Goal: Information Seeking & Learning: Learn about a topic

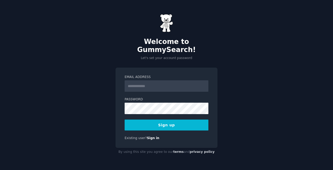
click at [182, 81] on input "Email Address" at bounding box center [167, 86] width 84 height 11
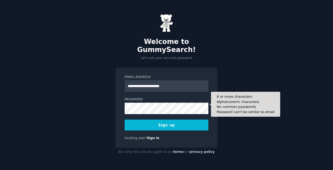
type input "**********"
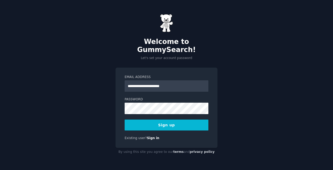
click at [152, 120] on button "Sign up" at bounding box center [167, 125] width 84 height 11
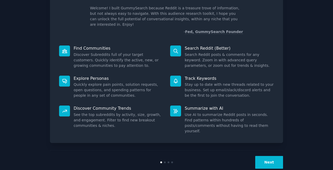
scroll to position [34, 0]
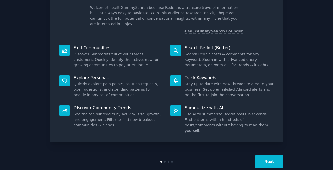
click at [273, 156] on button "Next" at bounding box center [270, 162] width 28 height 13
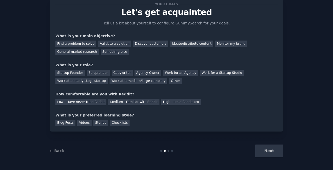
scroll to position [16, 0]
click at [264, 153] on div "Next" at bounding box center [245, 151] width 78 height 13
click at [272, 148] on div "Next" at bounding box center [245, 151] width 78 height 13
click at [90, 44] on div "Find a problem to solve" at bounding box center [75, 44] width 41 height 7
click at [103, 73] on div "Solopreneur" at bounding box center [98, 73] width 23 height 7
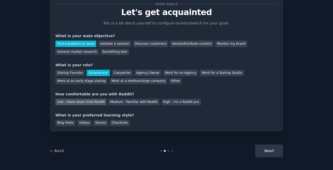
click at [96, 103] on div "Low - Have never tried Reddit" at bounding box center [80, 102] width 51 height 7
click at [110, 125] on div "Checklists" at bounding box center [120, 123] width 20 height 7
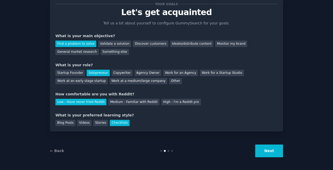
click at [269, 150] on button "Next" at bounding box center [270, 151] width 28 height 13
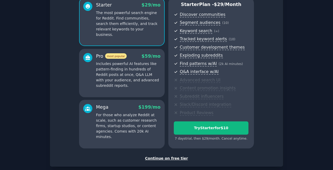
scroll to position [77, 0]
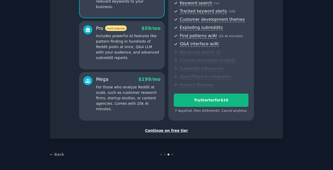
click at [165, 130] on div "Continue on free tier" at bounding box center [166, 130] width 222 height 5
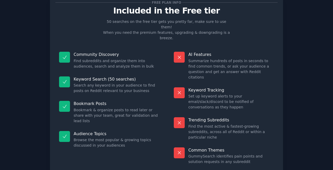
scroll to position [18, 0]
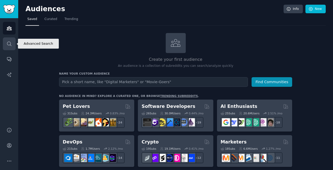
click at [9, 47] on link "Search" at bounding box center [9, 44] width 13 height 13
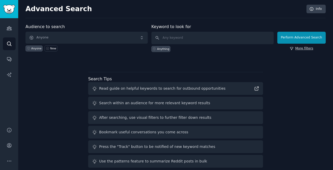
click at [300, 48] on link "More filters" at bounding box center [301, 48] width 23 height 5
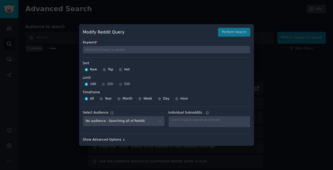
click at [115, 140] on div "Show Advanced Options ↓" at bounding box center [167, 140] width 168 height 5
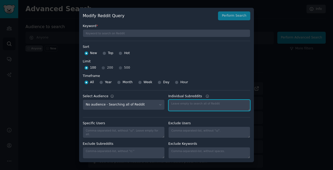
click at [185, 105] on textarea "Individual Subreddits" at bounding box center [210, 105] width 82 height 11
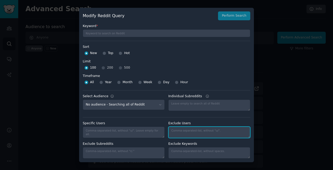
click at [187, 134] on textarea "Individual Subreddits" at bounding box center [210, 132] width 82 height 11
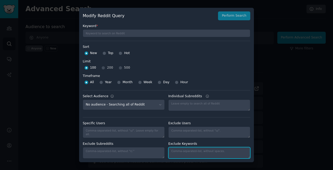
click at [188, 147] on textarea "Individual Subreddits" at bounding box center [210, 152] width 82 height 11
click at [266, 32] on div at bounding box center [166, 85] width 333 height 170
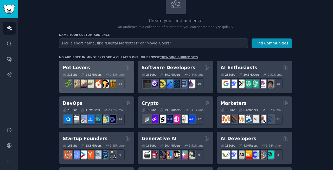
scroll to position [39, 0]
click at [121, 70] on div "Pet Lovers" at bounding box center [97, 67] width 68 height 7
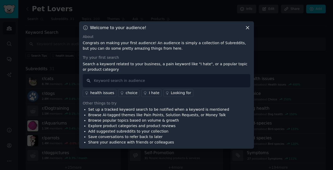
click at [247, 27] on icon at bounding box center [247, 27] width 5 height 5
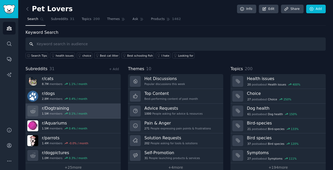
scroll to position [9, 0]
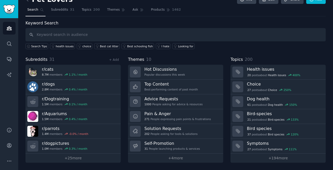
click at [27, 3] on link at bounding box center [29, 0] width 7 height 8
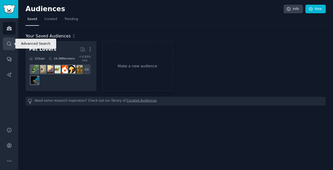
click at [6, 46] on link "Search" at bounding box center [9, 44] width 13 height 13
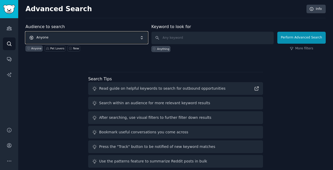
click at [123, 40] on span "Anyone" at bounding box center [87, 38] width 122 height 12
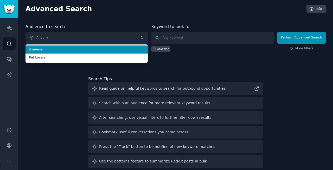
click at [123, 48] on span "Anyone" at bounding box center [86, 49] width 115 height 5
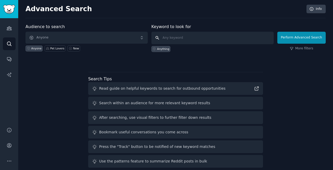
click at [169, 40] on input "text" at bounding box center [213, 38] width 122 height 13
paste input "("how do I automate" OR "manual process" OR "wasting time on" OR "looking for a…"
type input "("how do I automate" OR "manual process" OR "wasting time on" OR "looking for a…"
click at [167, 49] on div "Anything" at bounding box center [163, 49] width 12 height 4
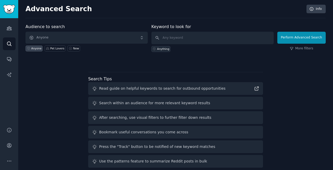
scroll to position [0, 0]
click at [174, 34] on input "text" at bounding box center [213, 38] width 122 height 13
paste input "("how do I automate" OR "manual process" OR "wasting time on" OR "looking for a…"
type input "("how do I automate" OR "manual process" OR "wasting time on" OR "looking for a…"
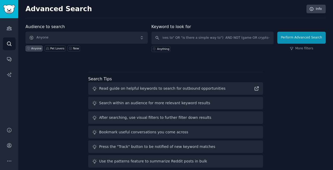
click at [200, 50] on div "Anything" at bounding box center [213, 48] width 122 height 8
click at [304, 49] on link "More filters" at bounding box center [301, 48] width 23 height 5
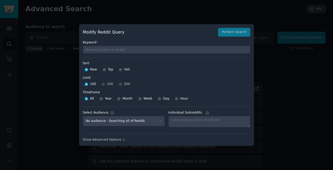
click at [106, 83] on div "100 200 500" at bounding box center [167, 84] width 168 height 8
click at [103, 85] on div "100 200 500" at bounding box center [167, 84] width 168 height 8
click at [118, 85] on div "100 200 500" at bounding box center [167, 84] width 168 height 8
click at [122, 85] on div "100 200 500" at bounding box center [167, 84] width 168 height 8
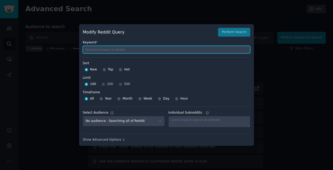
click at [120, 48] on input "text" at bounding box center [167, 50] width 168 height 8
paste input "("how do I automate" OR "manual process" OR "wasting time on" OR "looking for a…"
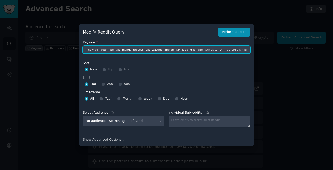
scroll to position [0, 55]
type input "("how do I automate" OR "manual process" OR "wasting time on" OR "looking for a…"
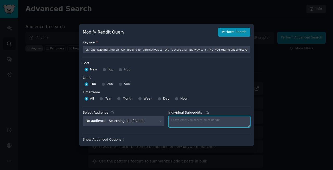
click at [187, 122] on textarea "Individual Subreddits" at bounding box center [210, 121] width 82 height 11
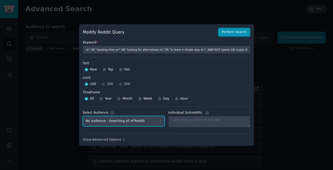
click at [83, 116] on select "No audience - Searching all of Reddit Pet Lovers - 31 Subreddits" at bounding box center [124, 121] width 82 height 11
click at [151, 119] on select "No audience - Searching all of Reddit Pet Lovers - 31 Subreddits" at bounding box center [124, 121] width 82 height 11
click at [106, 140] on div "Show Advanced Options ↓" at bounding box center [167, 140] width 168 height 5
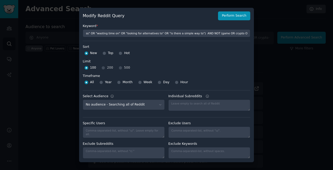
click at [49, 42] on div at bounding box center [166, 85] width 333 height 170
